Goal: Task Accomplishment & Management: Complete application form

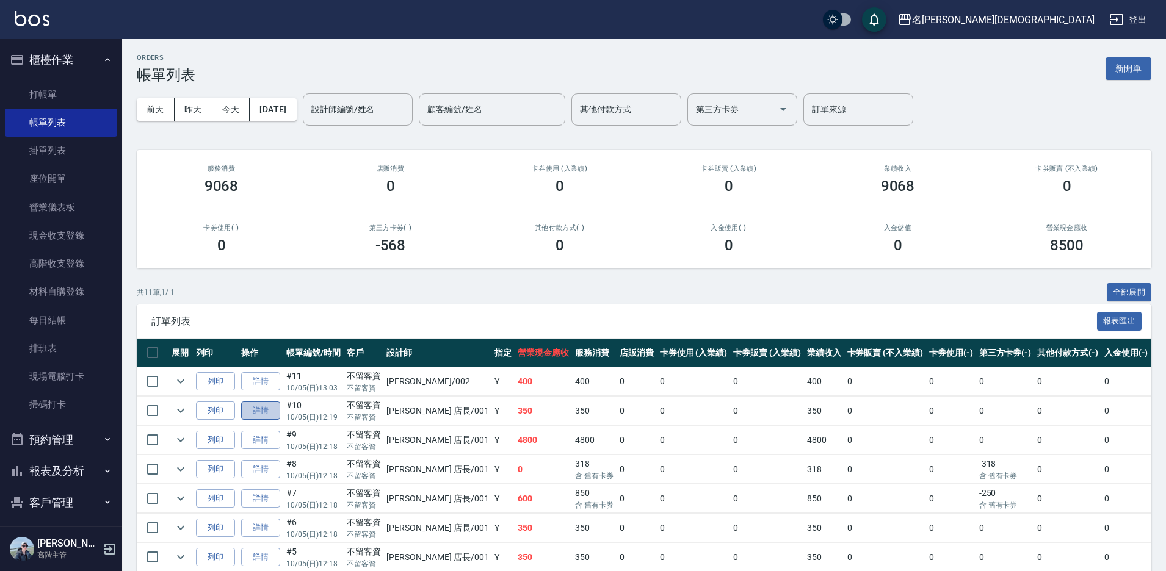
click at [265, 407] on link "詳情" at bounding box center [260, 411] width 39 height 19
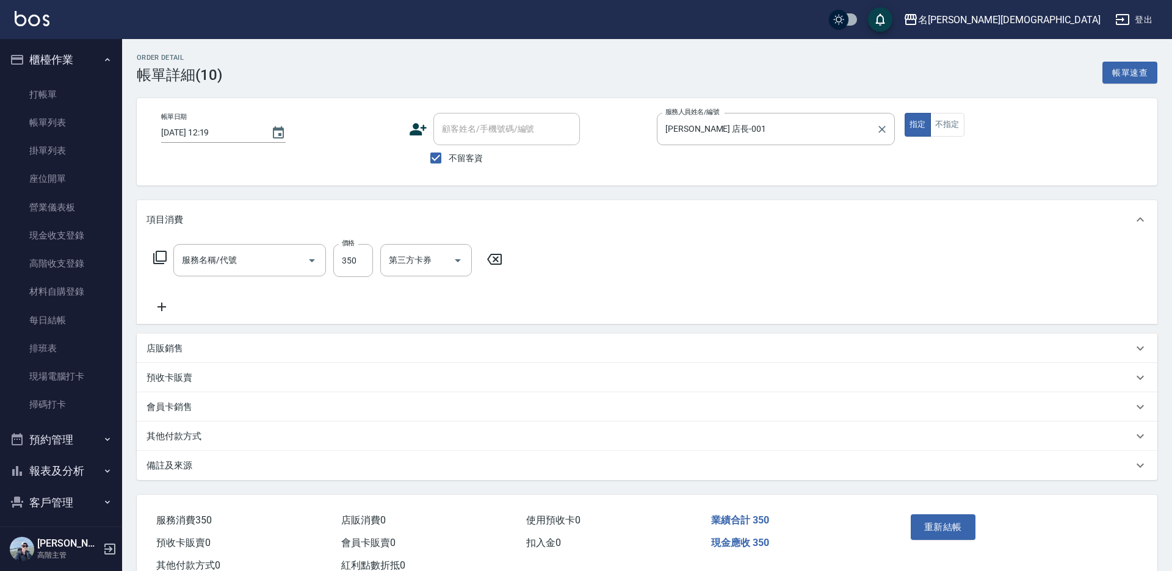
type input "[DATE] 12:19"
checkbox input "true"
type input "[PERSON_NAME] 店長-001"
type input "指定洗髮(101)"
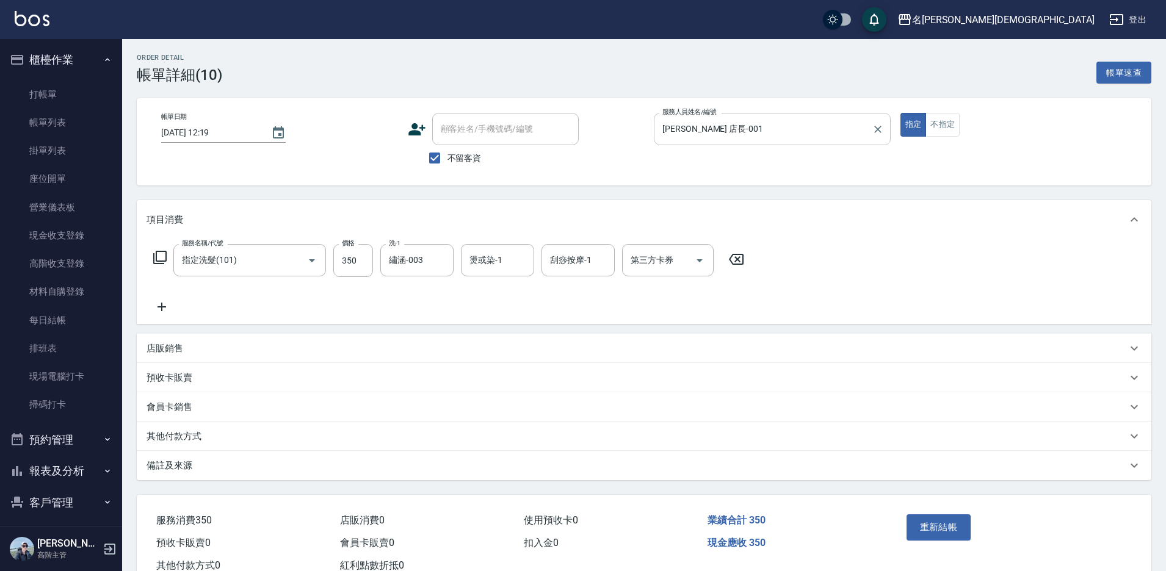
click at [697, 127] on input "[PERSON_NAME] 店長-001" at bounding box center [763, 128] width 208 height 21
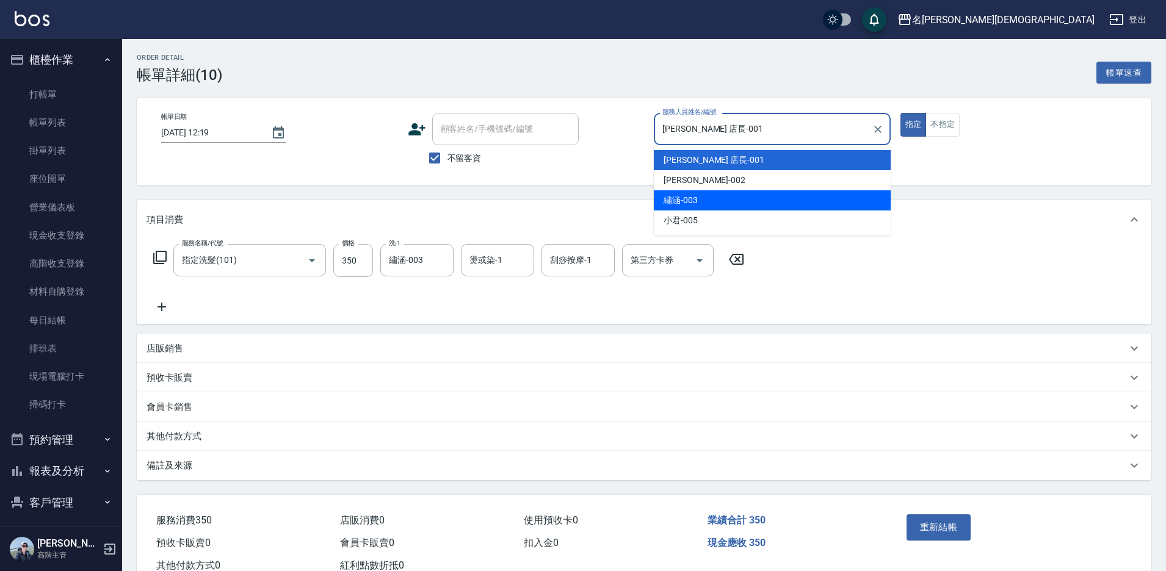
click at [700, 198] on div "繡涵 -003" at bounding box center [772, 200] width 237 height 20
type input "繡涵-003"
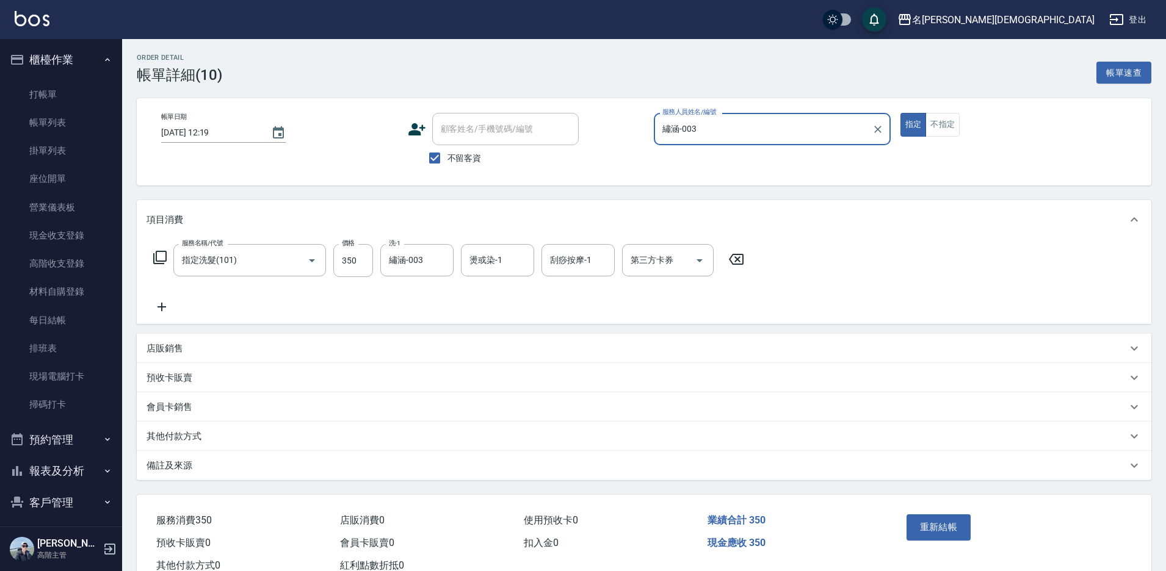
click at [739, 259] on icon at bounding box center [736, 259] width 31 height 15
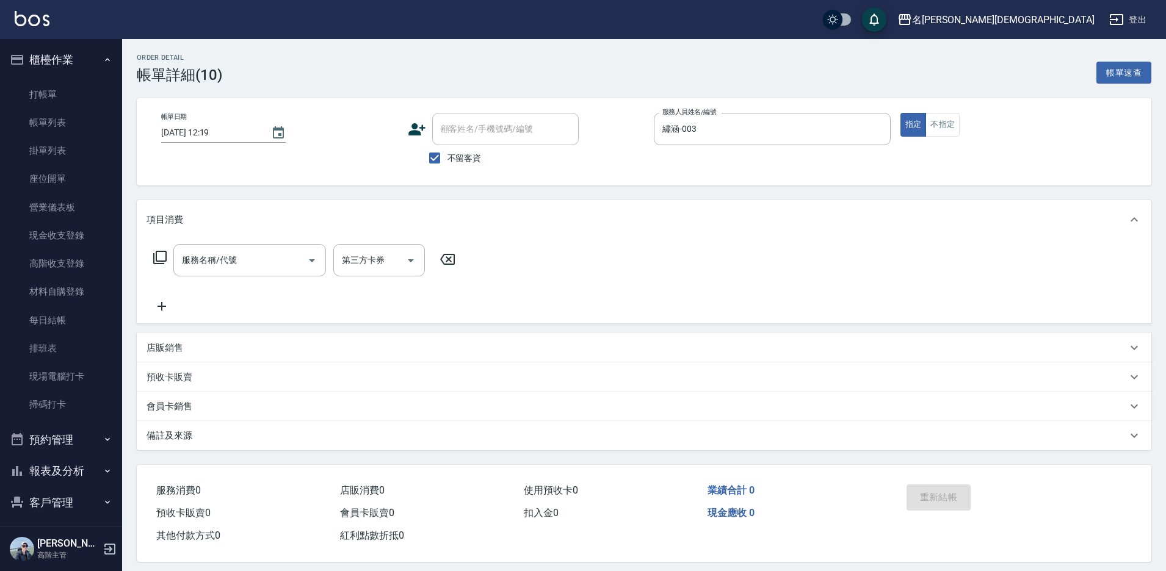
click at [161, 255] on icon at bounding box center [160, 257] width 15 height 15
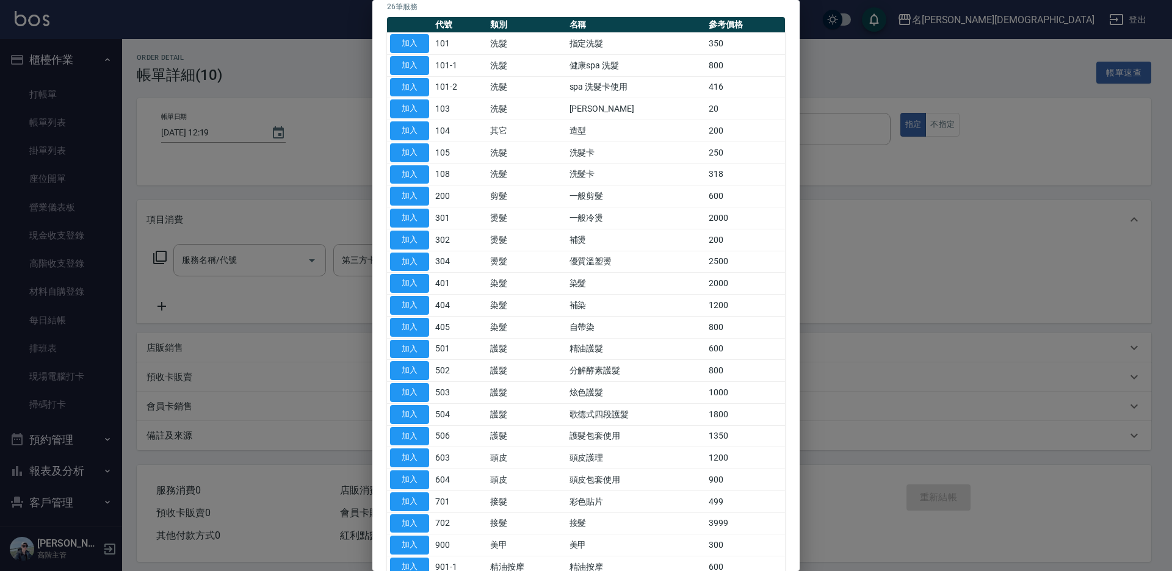
scroll to position [200, 0]
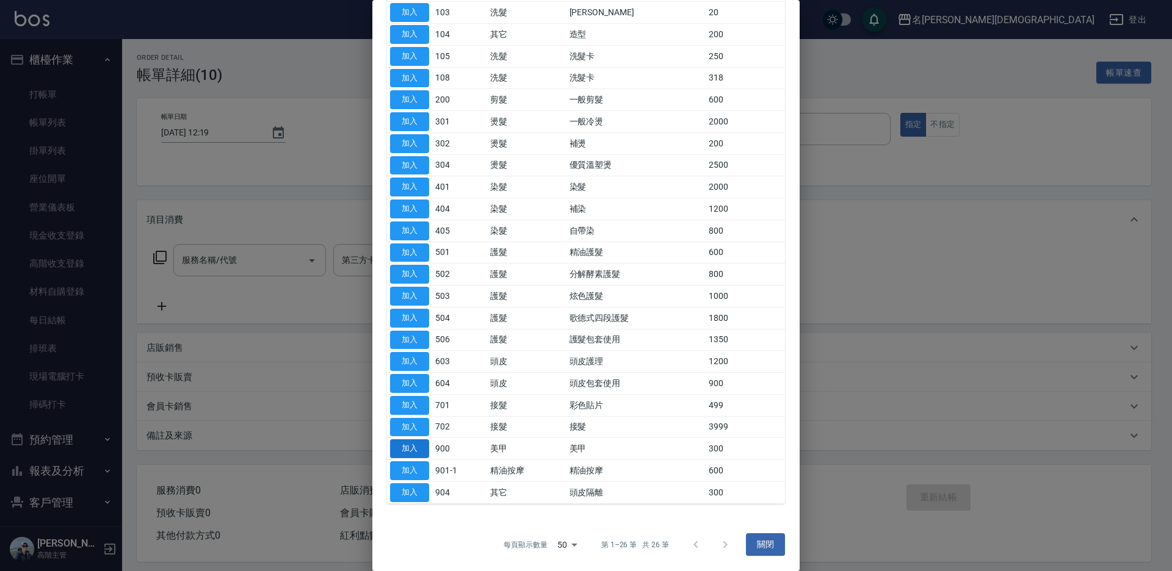
click at [410, 444] on button "加入" at bounding box center [409, 449] width 39 height 19
type input "美甲(900)"
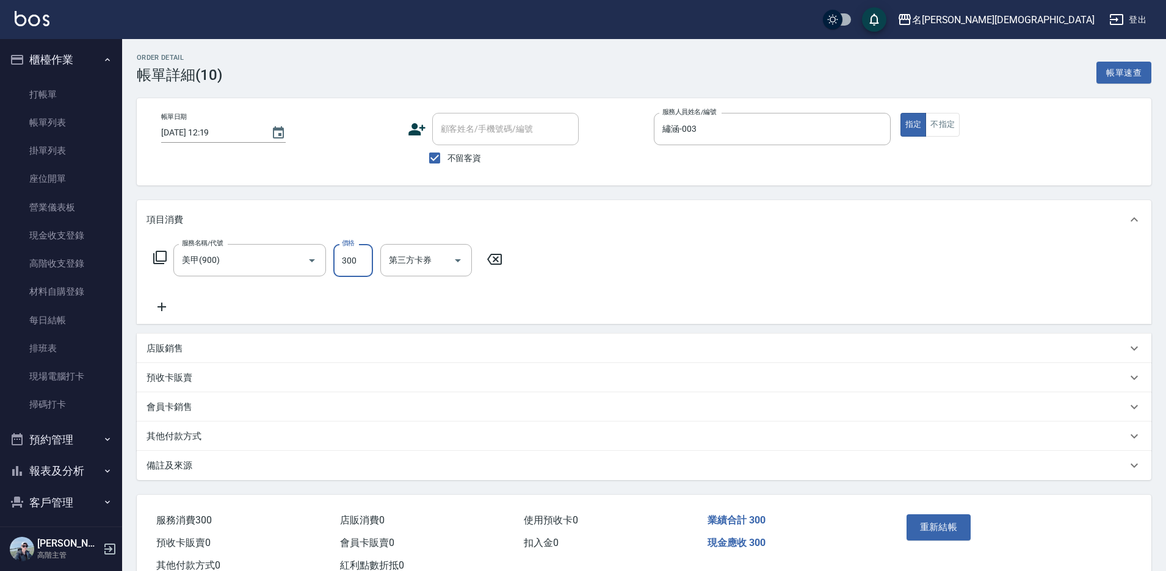
click at [344, 261] on input "300" at bounding box center [353, 260] width 40 height 33
type input "1100"
click at [952, 530] on button "重新結帳" at bounding box center [939, 528] width 65 height 26
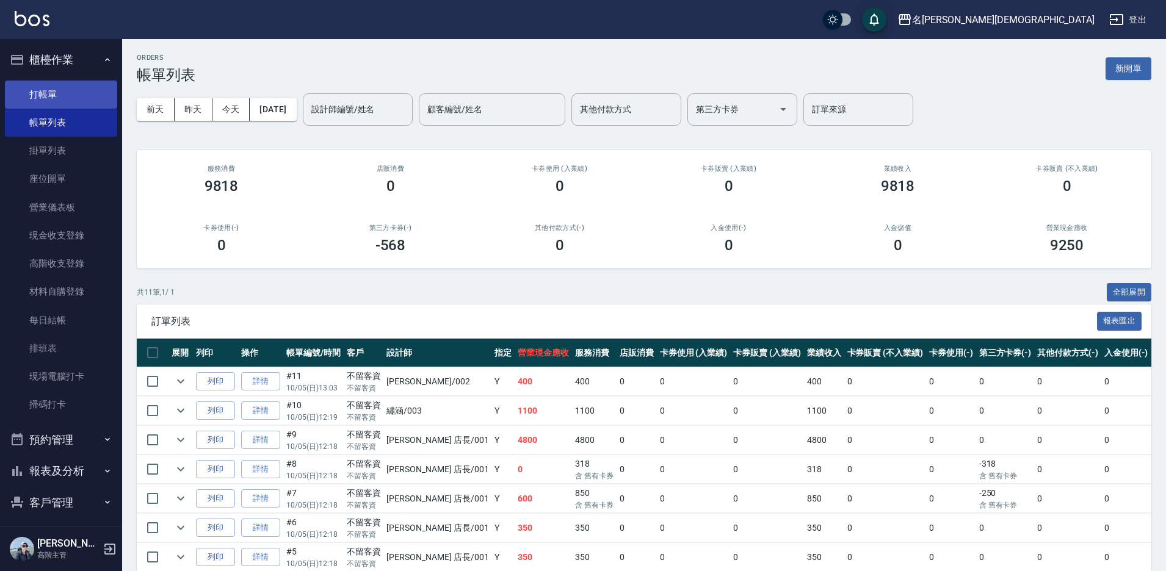
drag, startPoint x: 65, startPoint y: 86, endPoint x: 72, endPoint y: 89, distance: 7.9
click at [65, 87] on link "打帳單" at bounding box center [61, 95] width 112 height 28
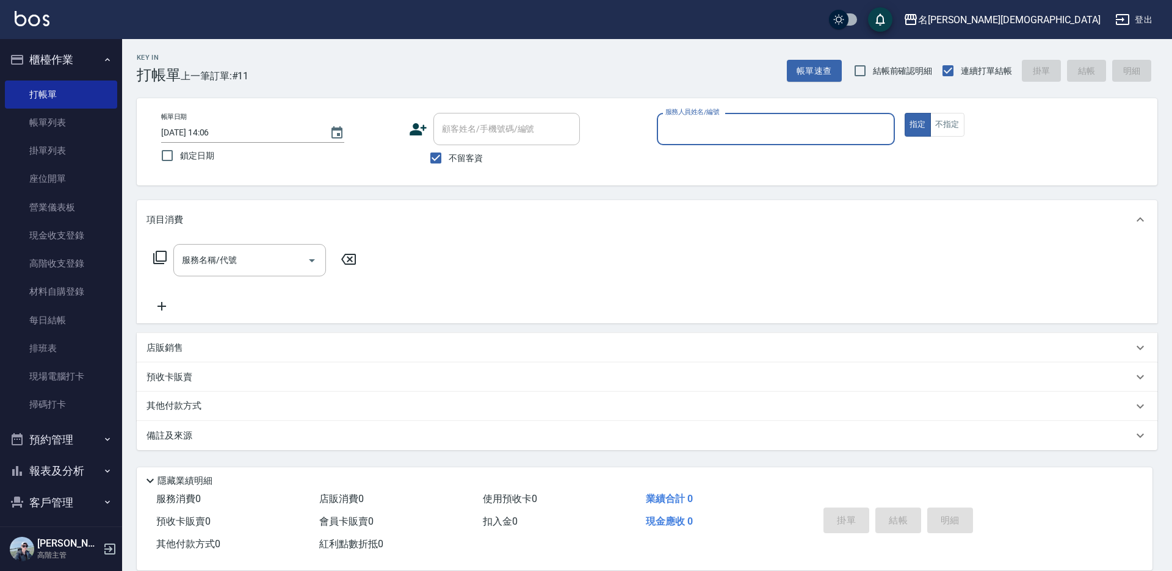
click at [702, 132] on input "服務人員姓名/編號" at bounding box center [775, 128] width 227 height 21
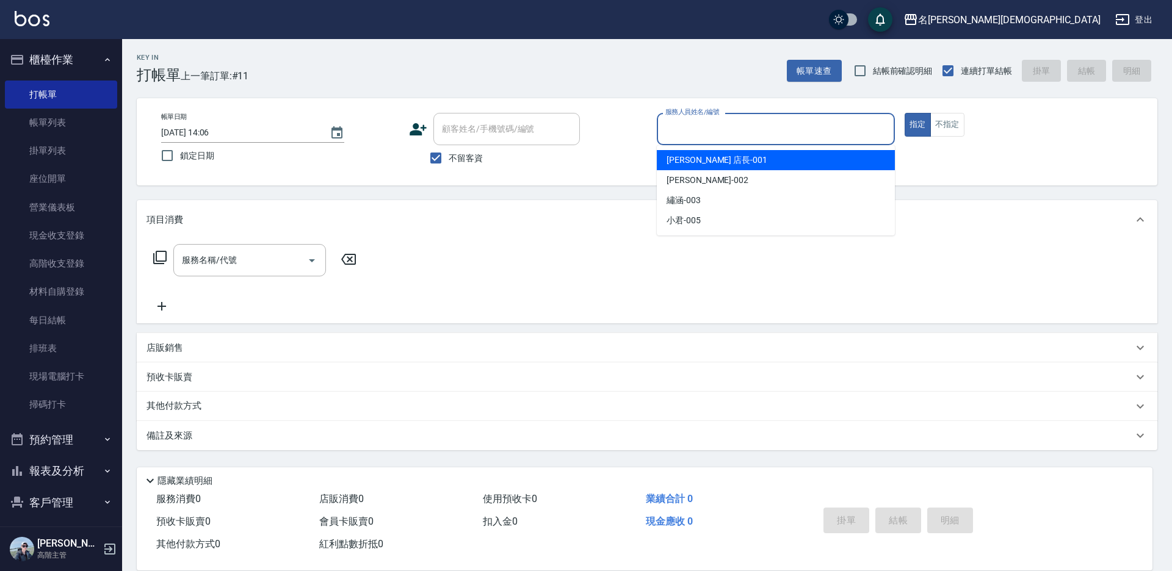
drag, startPoint x: 702, startPoint y: 159, endPoint x: 406, endPoint y: 218, distance: 301.8
click at [701, 160] on span "[PERSON_NAME] 店長 -001" at bounding box center [717, 160] width 101 height 13
type input "[PERSON_NAME] 店長-001"
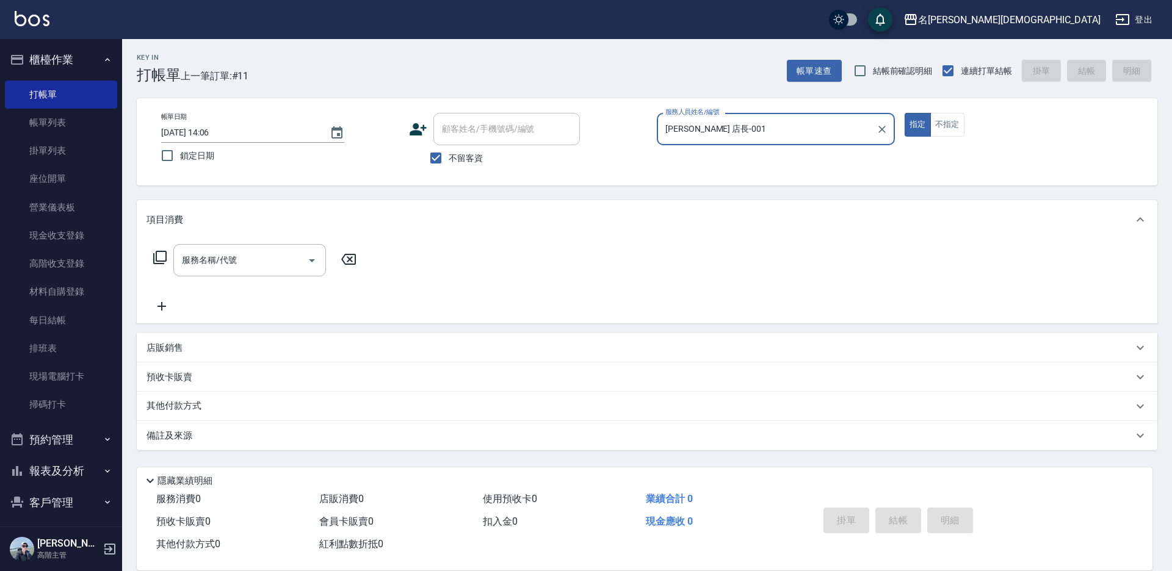
click at [159, 259] on icon at bounding box center [160, 257] width 15 height 15
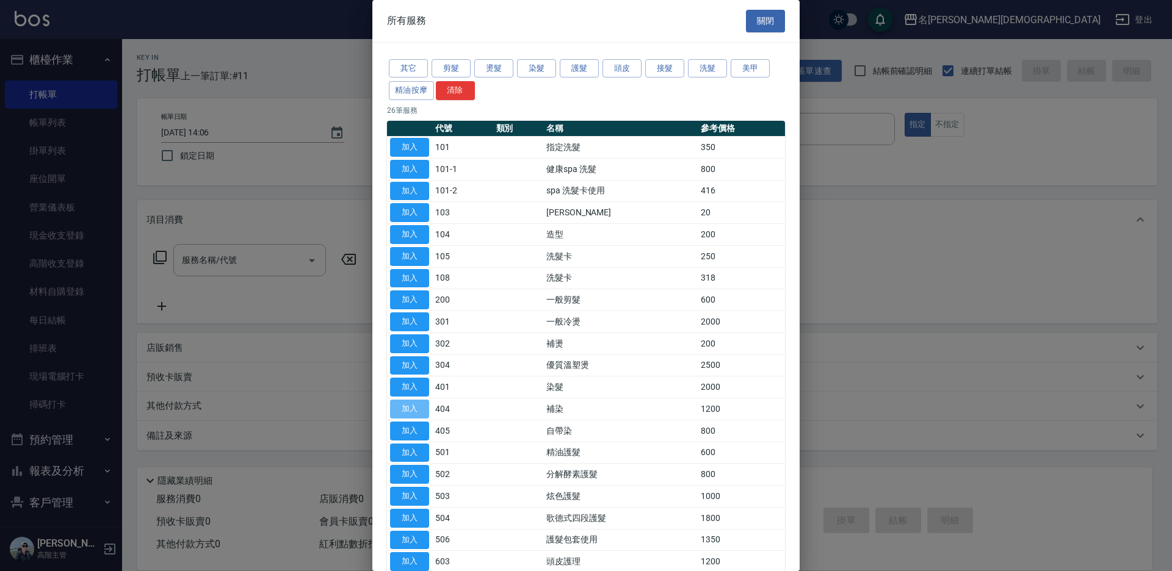
drag, startPoint x: 408, startPoint y: 408, endPoint x: 348, endPoint y: 323, distance: 104.7
click at [408, 407] on button "加入" at bounding box center [409, 409] width 39 height 19
type input "補染(404)"
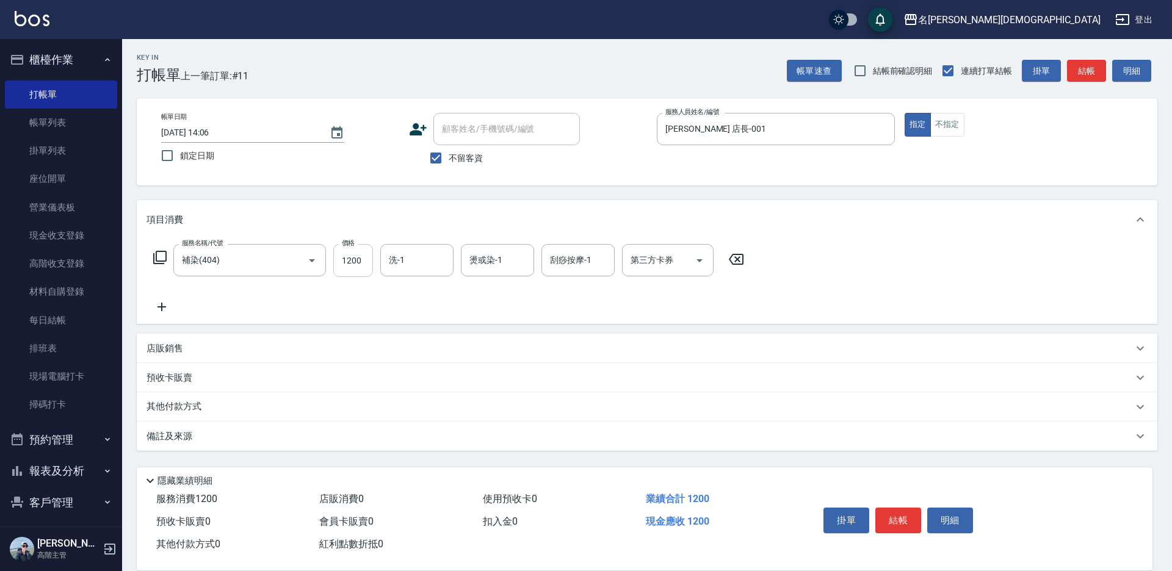
click at [346, 266] on input "1200" at bounding box center [353, 260] width 40 height 33
type input "1850"
click at [166, 257] on icon at bounding box center [159, 257] width 13 height 13
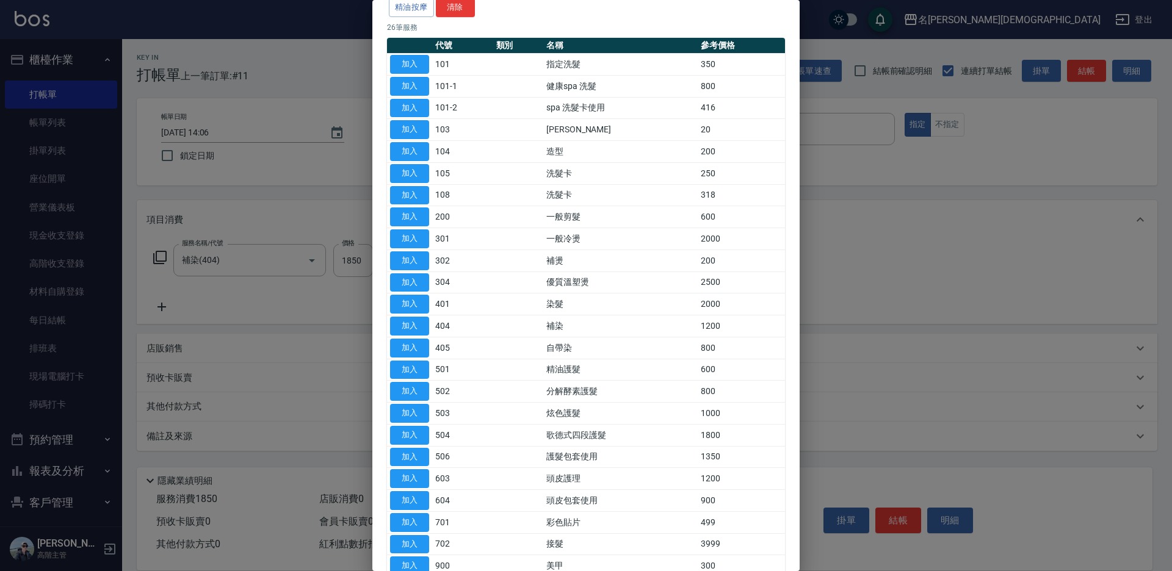
scroll to position [200, 0]
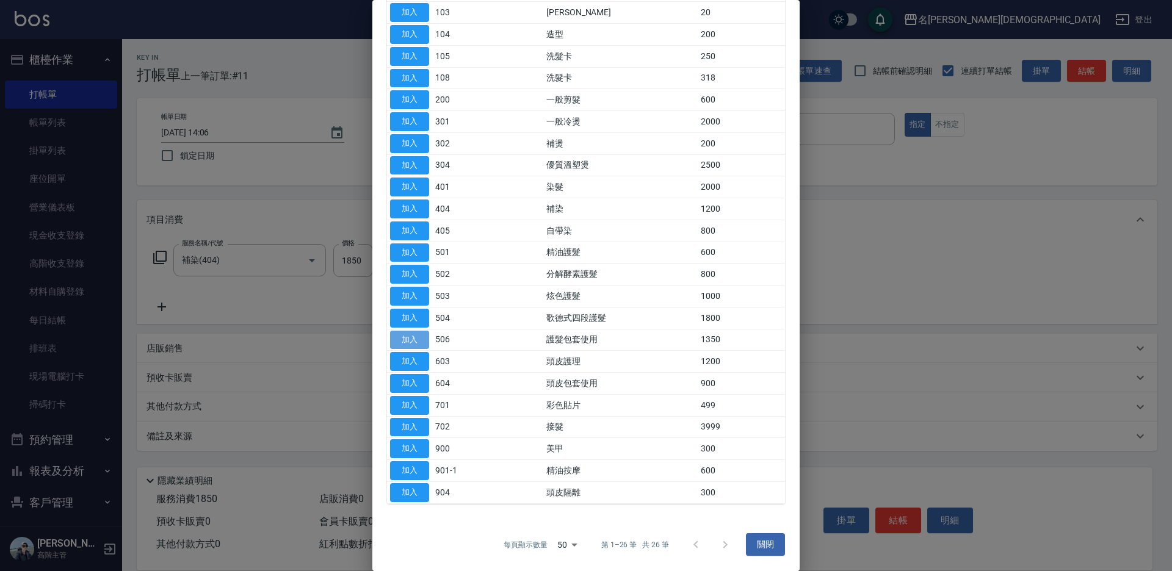
drag, startPoint x: 415, startPoint y: 341, endPoint x: 393, endPoint y: 312, distance: 36.1
click at [415, 340] on button "加入" at bounding box center [409, 340] width 39 height 19
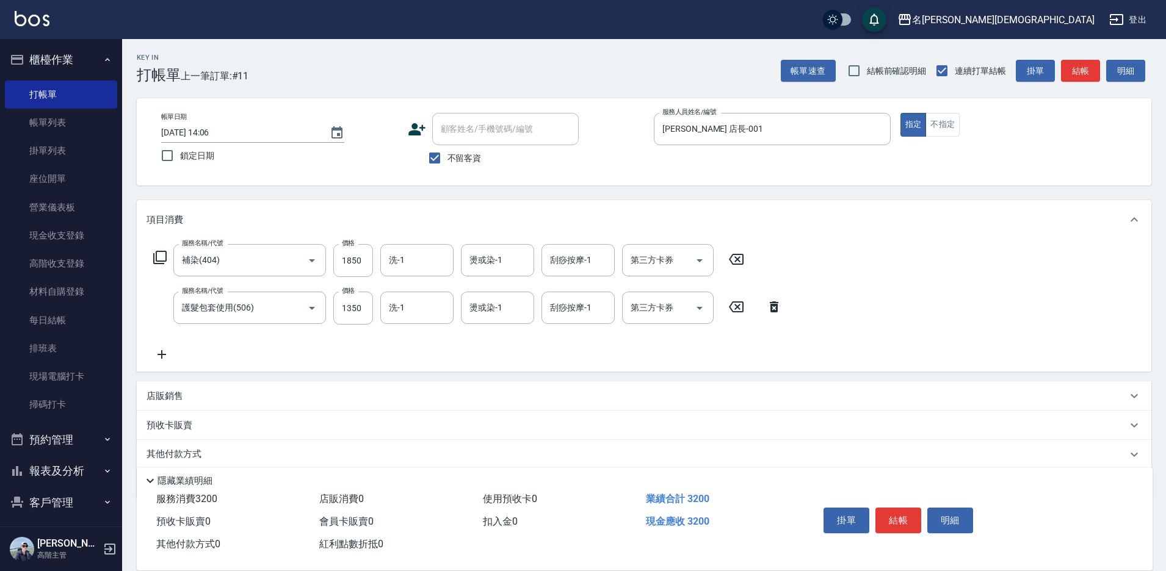
drag, startPoint x: 769, startPoint y: 308, endPoint x: 667, endPoint y: 318, distance: 103.1
click at [769, 307] on icon at bounding box center [774, 307] width 31 height 15
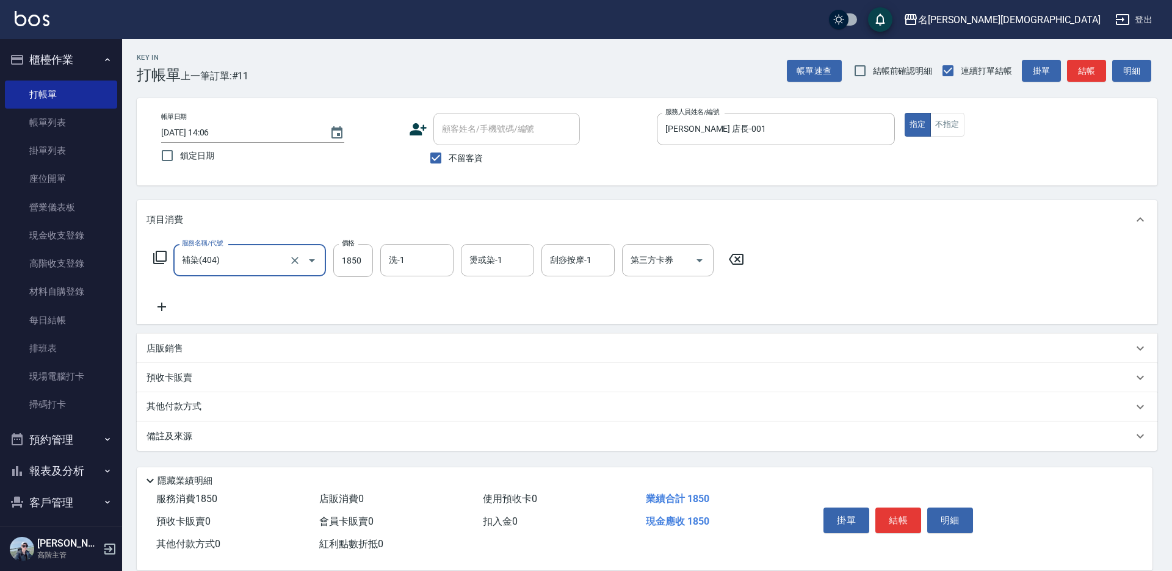
click at [159, 253] on icon at bounding box center [160, 257] width 15 height 15
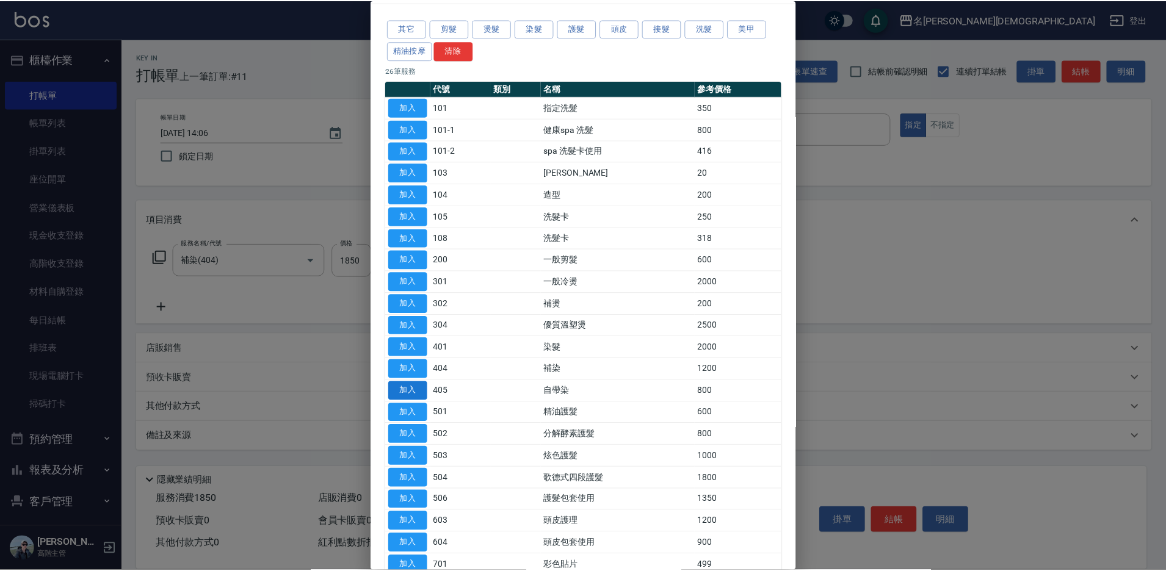
scroll to position [61, 0]
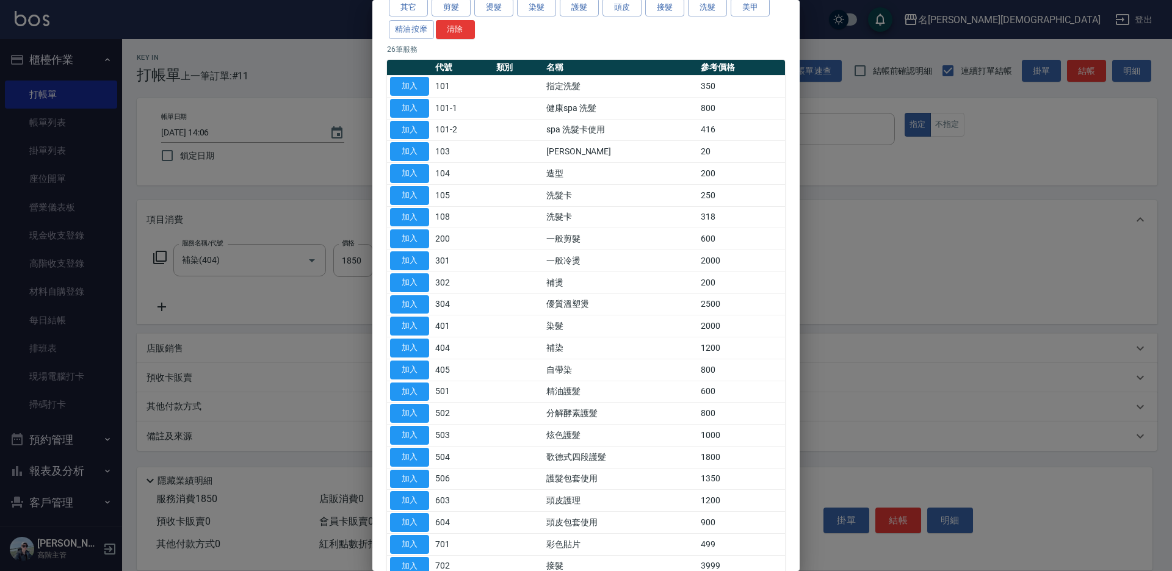
drag, startPoint x: 413, startPoint y: 522, endPoint x: 465, endPoint y: 499, distance: 56.8
click at [413, 523] on button "加入" at bounding box center [409, 522] width 39 height 19
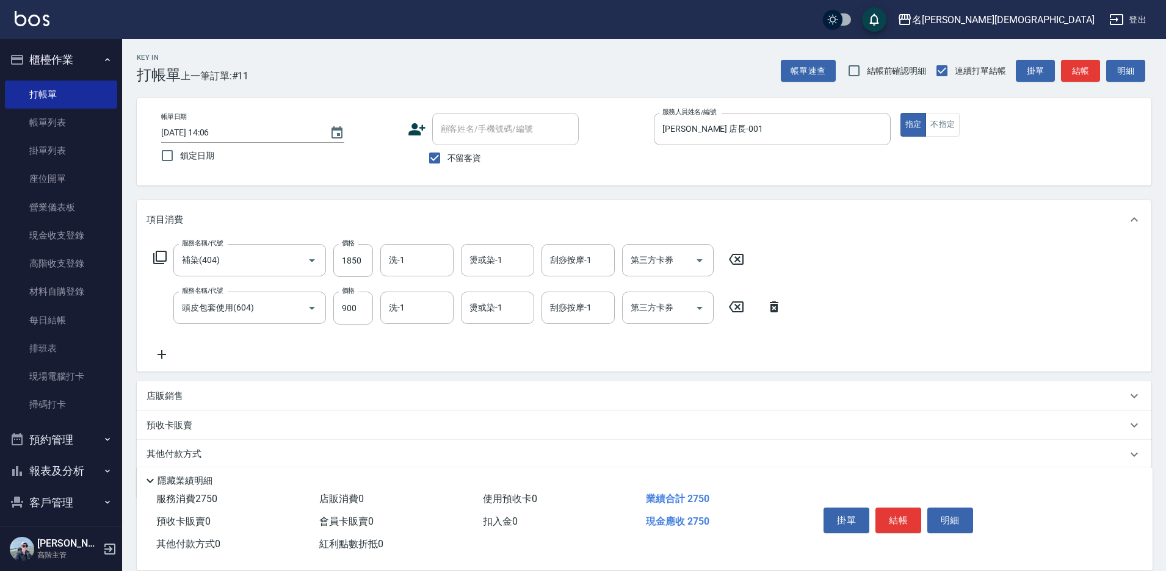
click at [665, 311] on div "第三方卡券 第三方卡券" at bounding box center [668, 308] width 92 height 32
drag, startPoint x: 645, startPoint y: 357, endPoint x: 654, endPoint y: 363, distance: 11.9
click at [645, 356] on span "舊有卡券" at bounding box center [668, 359] width 92 height 20
type input "舊有卡券"
click at [905, 515] on button "結帳" at bounding box center [898, 521] width 46 height 26
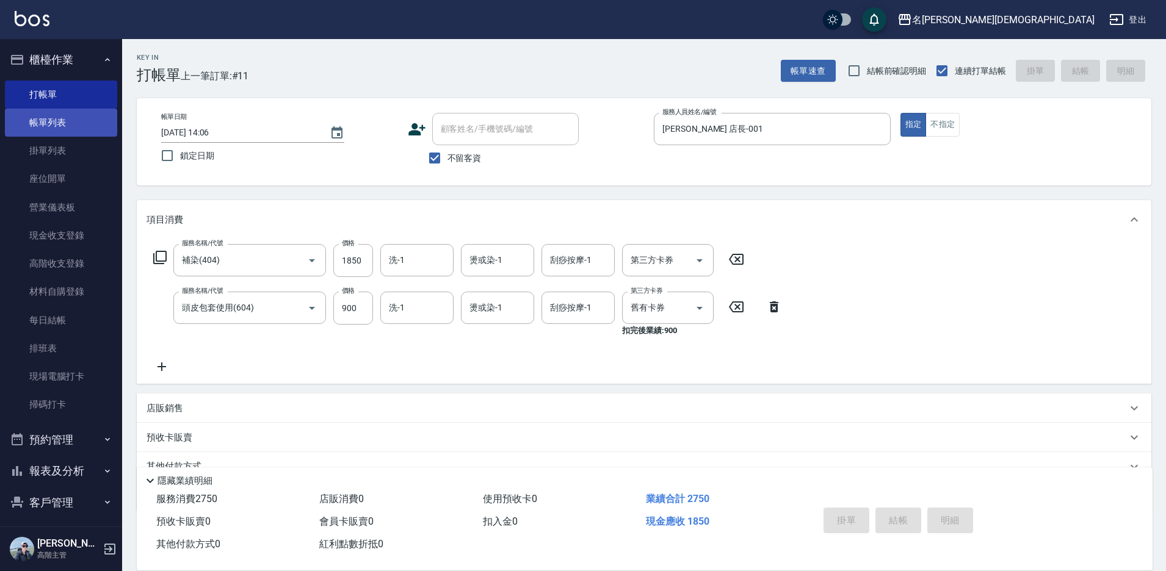
type input "[DATE] 14:07"
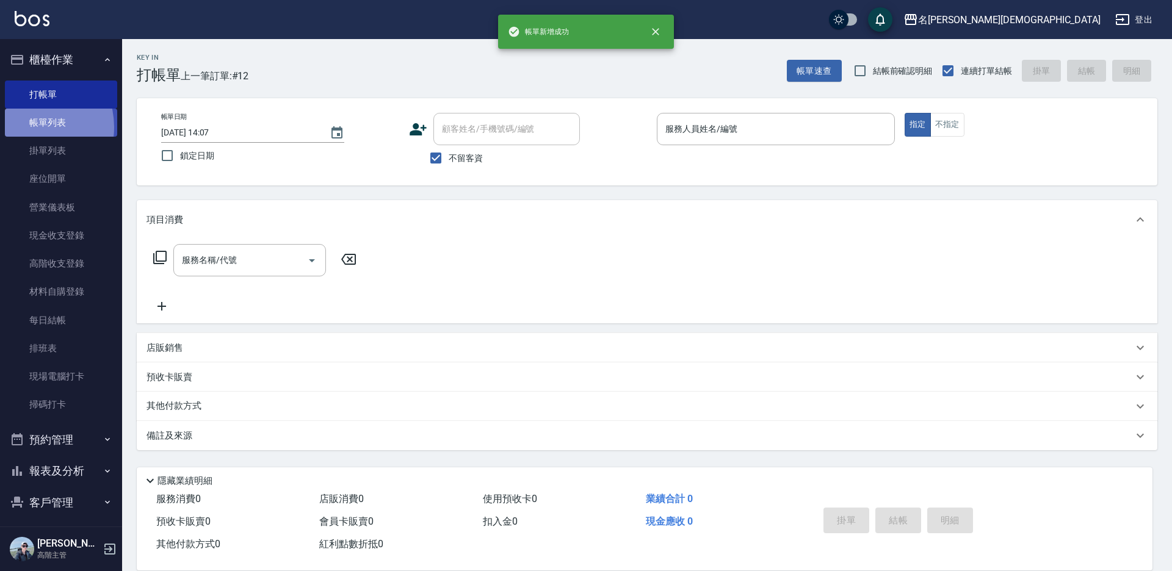
click at [26, 128] on link "帳單列表" at bounding box center [61, 123] width 112 height 28
